Goal: Check status: Check status

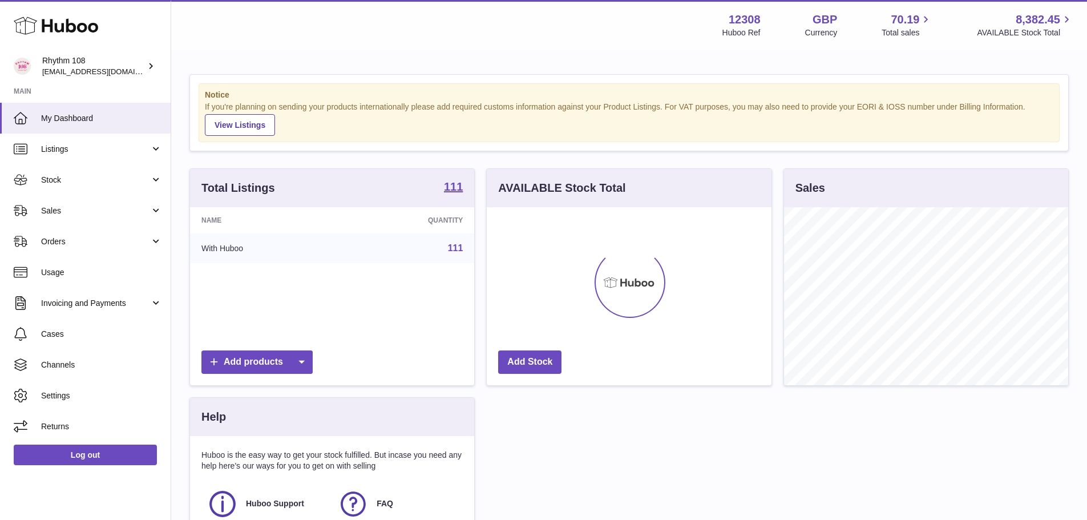
scroll to position [178, 285]
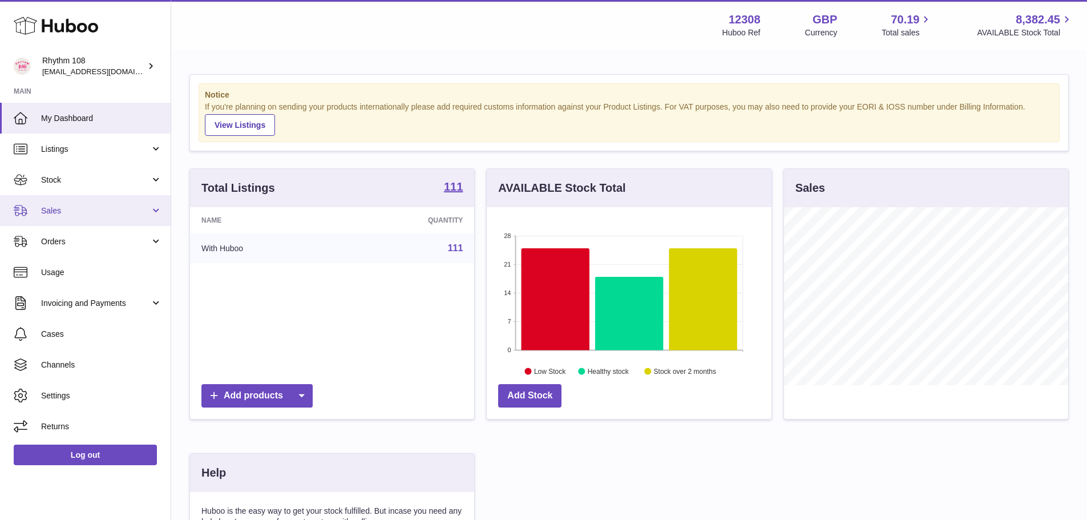
click at [104, 210] on span "Sales" at bounding box center [95, 210] width 109 height 11
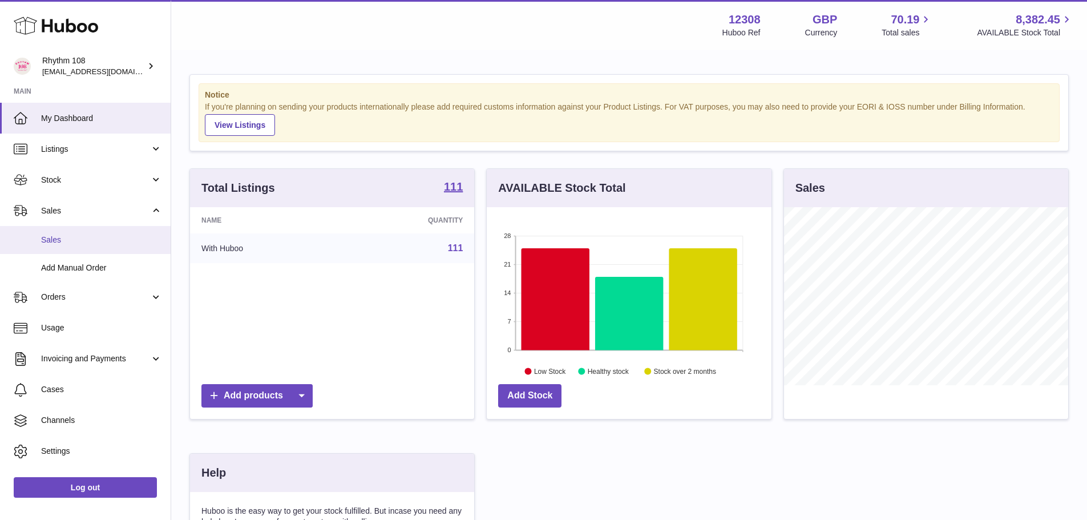
click at [82, 238] on span "Sales" at bounding box center [101, 239] width 121 height 11
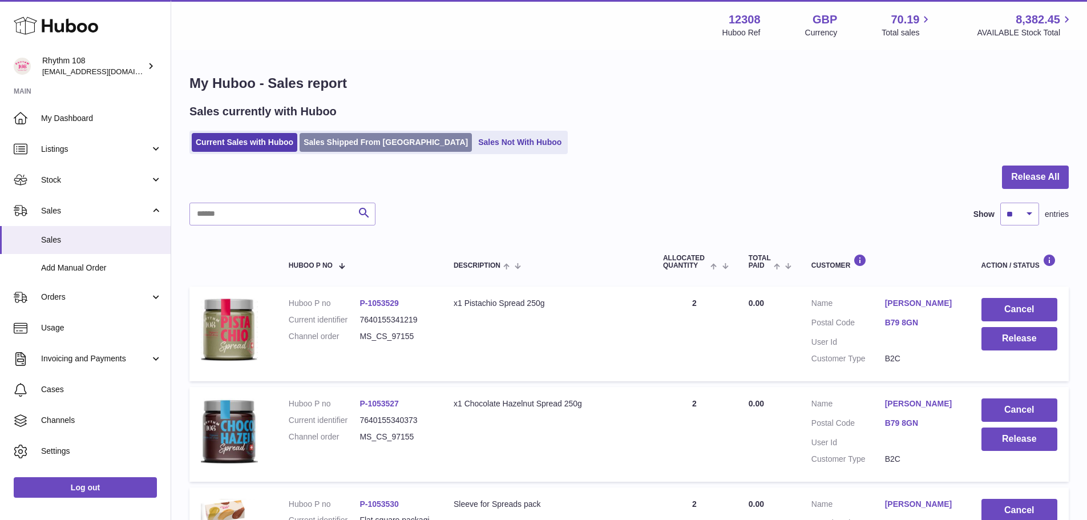
click at [333, 135] on link "Sales Shipped From [GEOGRAPHIC_DATA]" at bounding box center [385, 142] width 172 height 19
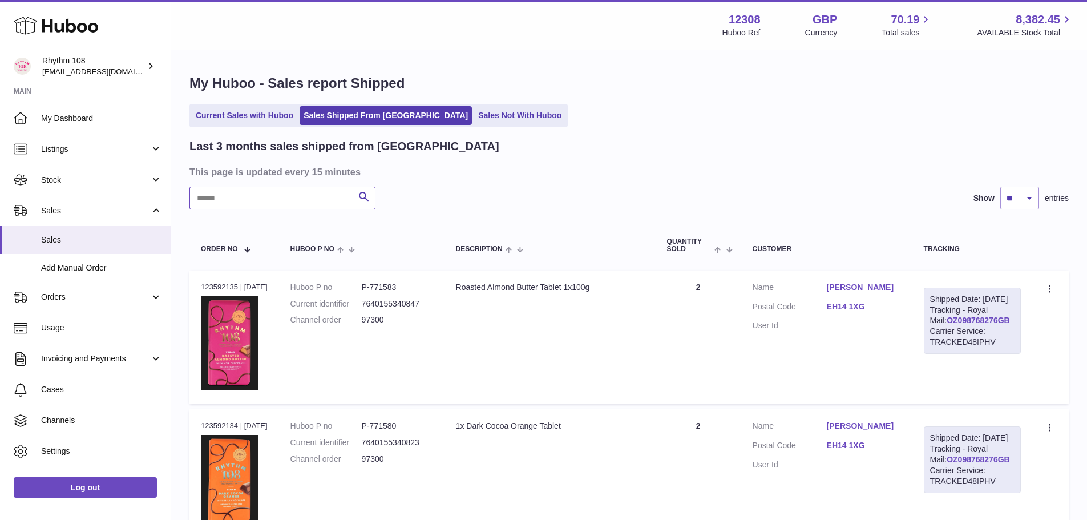
click at [261, 208] on input "text" at bounding box center [282, 198] width 186 height 23
paste input "******"
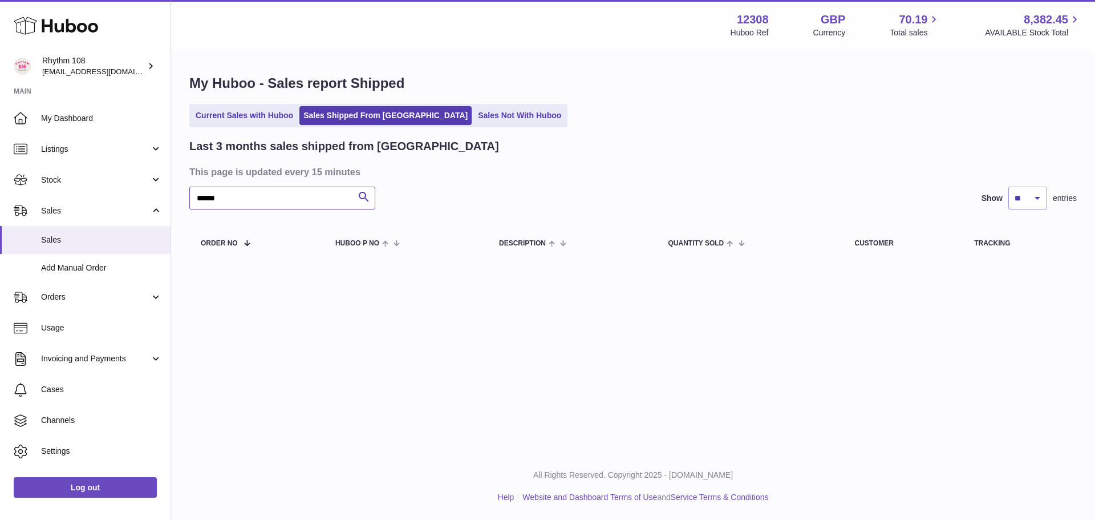
click at [201, 196] on input "******" at bounding box center [282, 198] width 186 height 23
type input "*****"
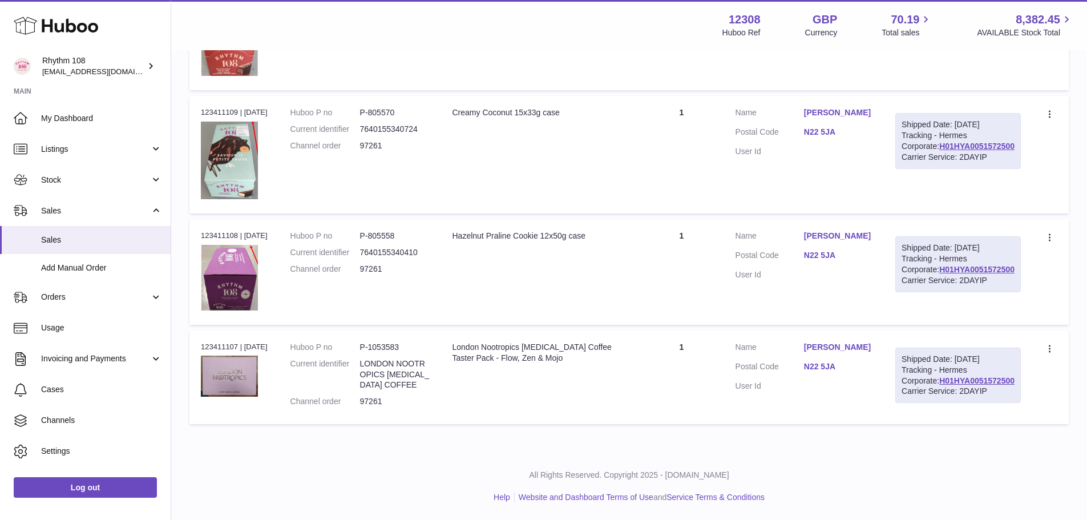
scroll to position [807, 0]
click at [223, 241] on div "Order no 123411108 | [DATE]" at bounding box center [234, 235] width 67 height 10
copy div "123411108"
click at [625, 318] on td "Description Hazelnut Praline Cookie 12x50g case" at bounding box center [539, 272] width 199 height 106
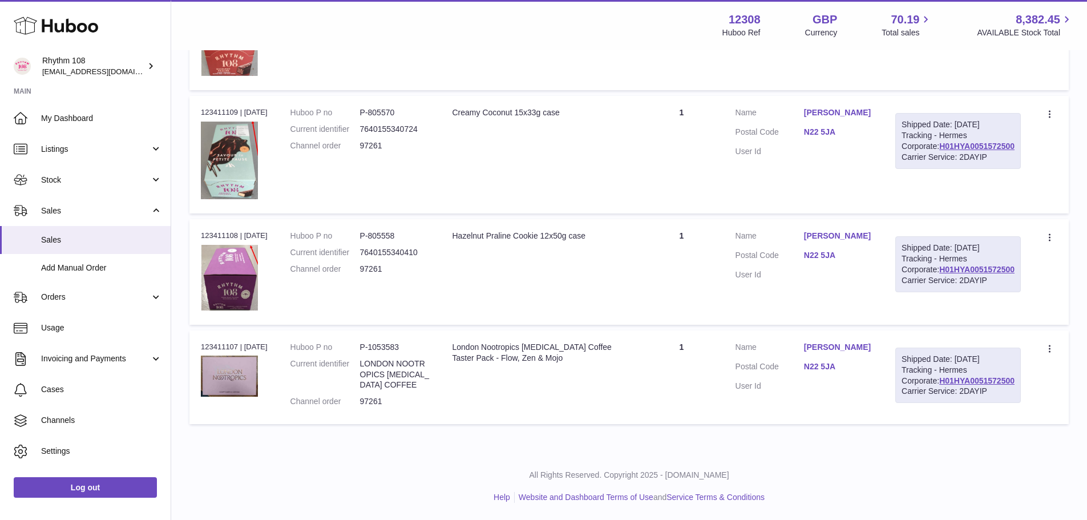
scroll to position [864, 0]
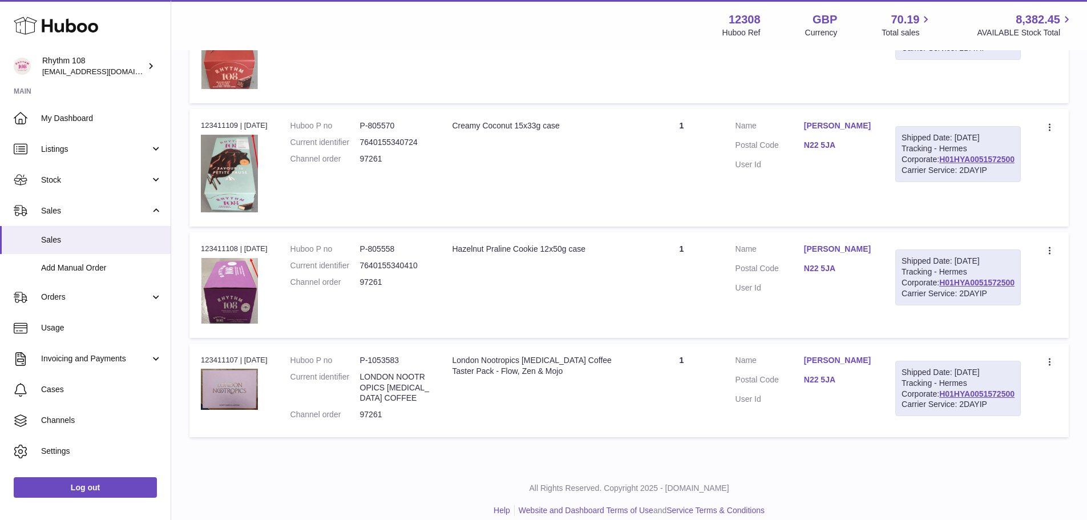
click at [392, 254] on dd "P-805558" at bounding box center [395, 249] width 70 height 11
copy dd "805558"
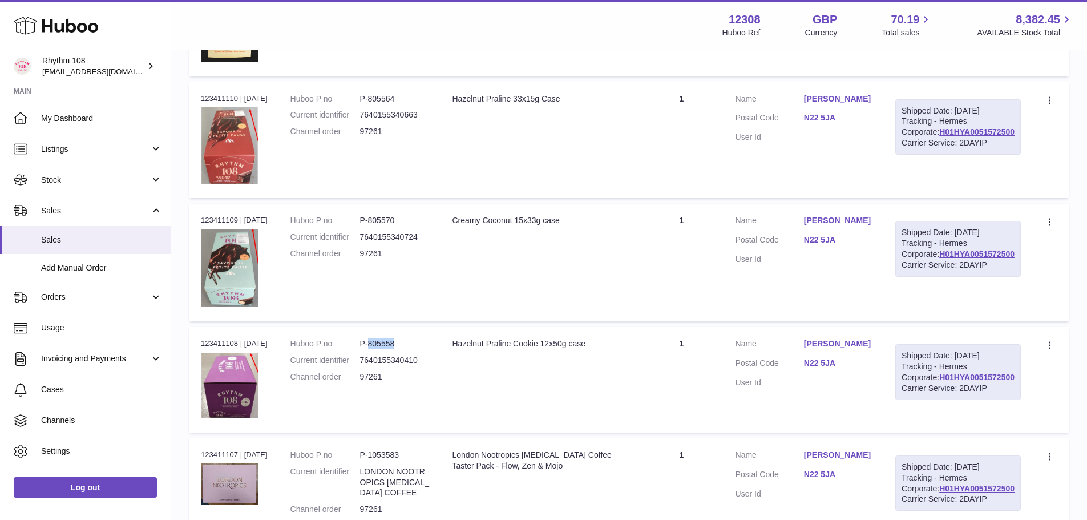
scroll to position [578, 0]
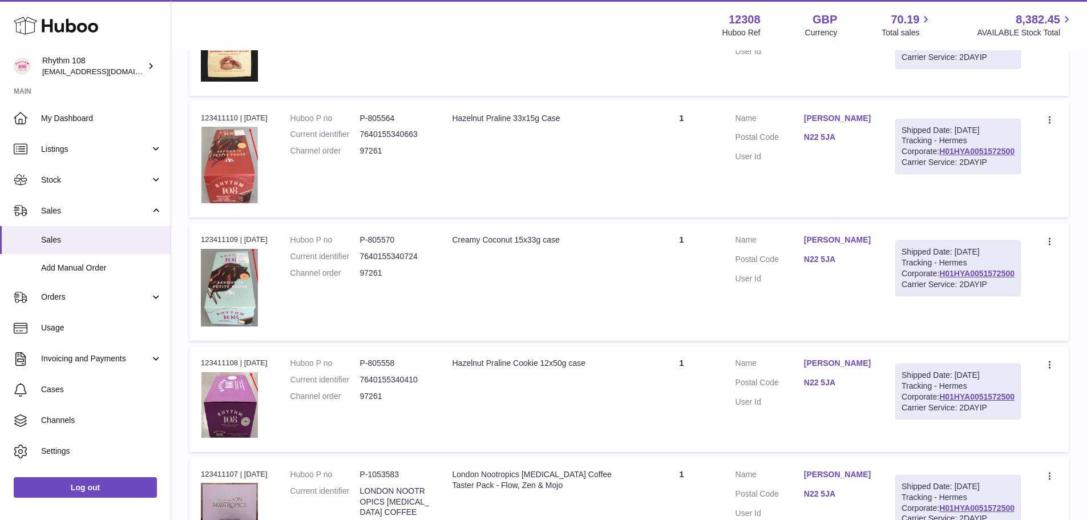
click at [399, 124] on dd "P-805564" at bounding box center [395, 118] width 70 height 11
copy dd "805564"
click at [389, 245] on dd "P-805570" at bounding box center [395, 239] width 70 height 11
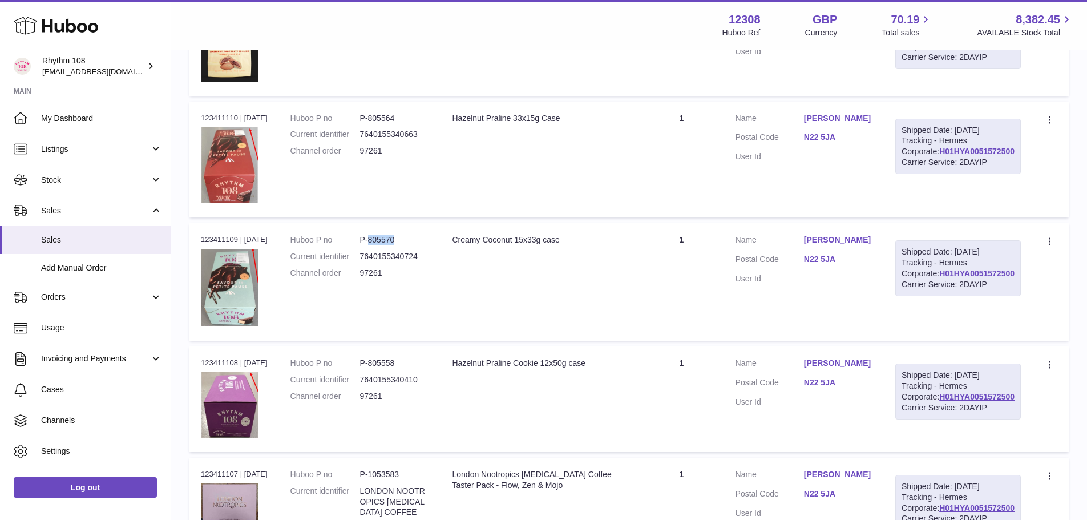
copy dd "805570"
